Goal: Find specific page/section: Locate a particular part of the current website

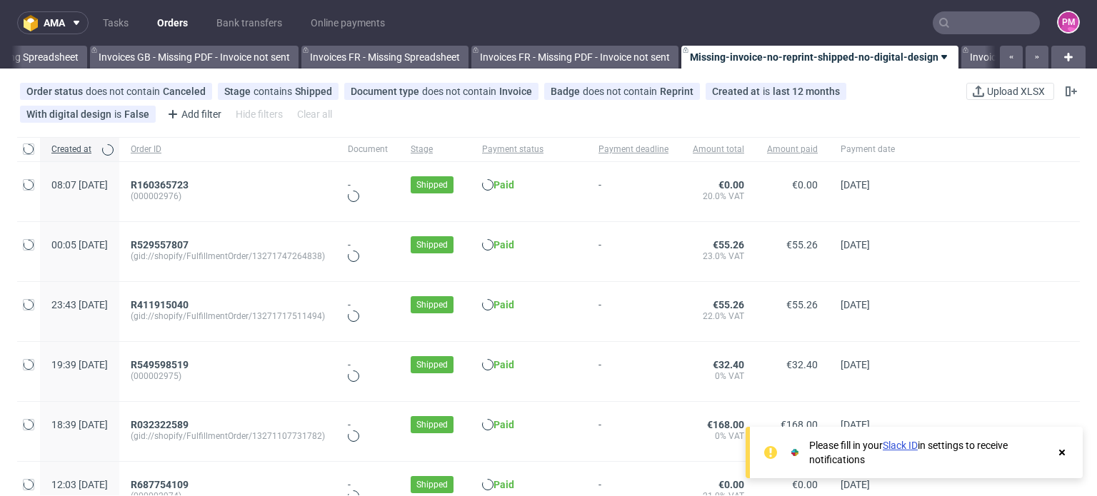
scroll to position [0, 2033]
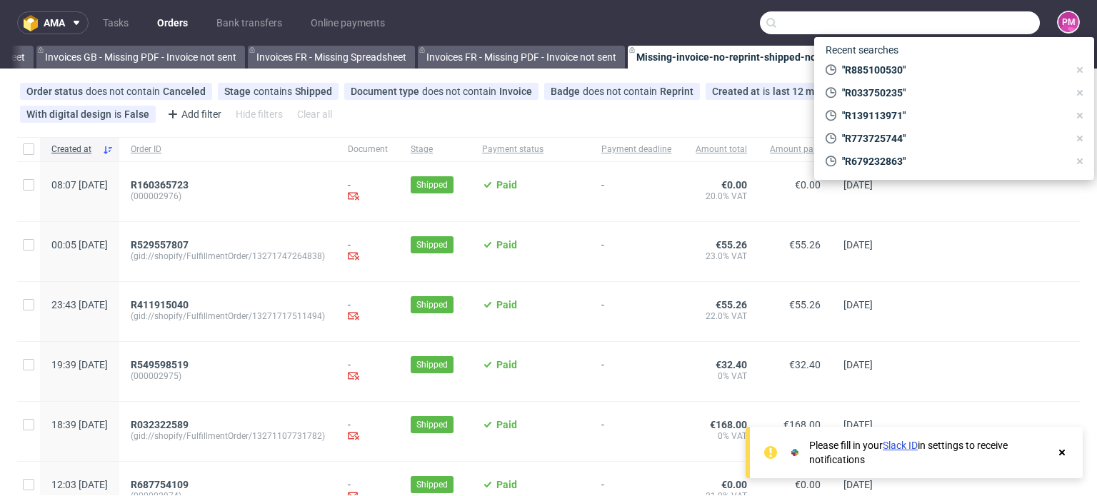
click at [969, 20] on input "text" at bounding box center [900, 22] width 280 height 23
paste input "R466937797"
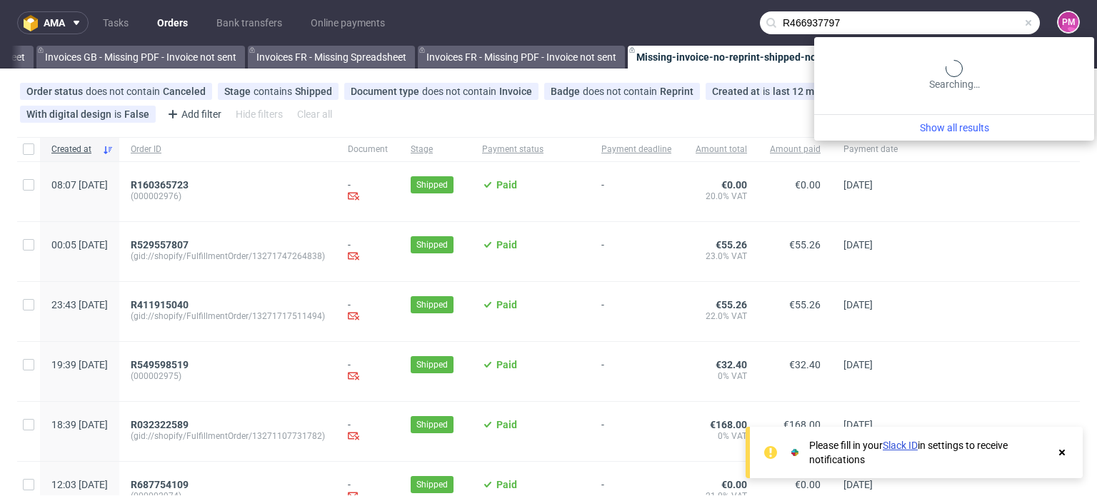
type input "R466937797"
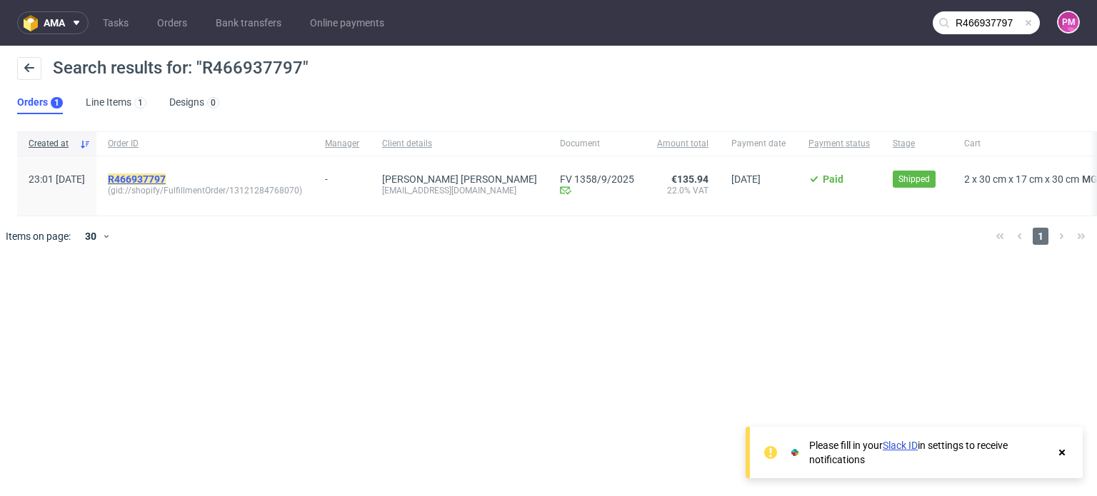
click at [166, 174] on mark "R466937797" at bounding box center [137, 179] width 58 height 11
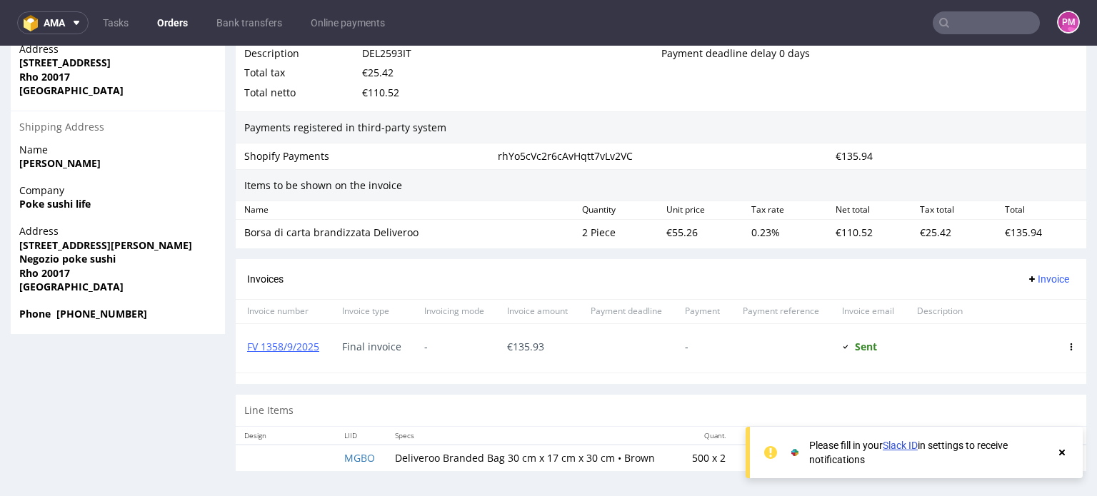
scroll to position [851, 0]
click at [310, 346] on link "FV 1358/9/2025" at bounding box center [283, 347] width 72 height 14
